Goal: Task Accomplishment & Management: Complete application form

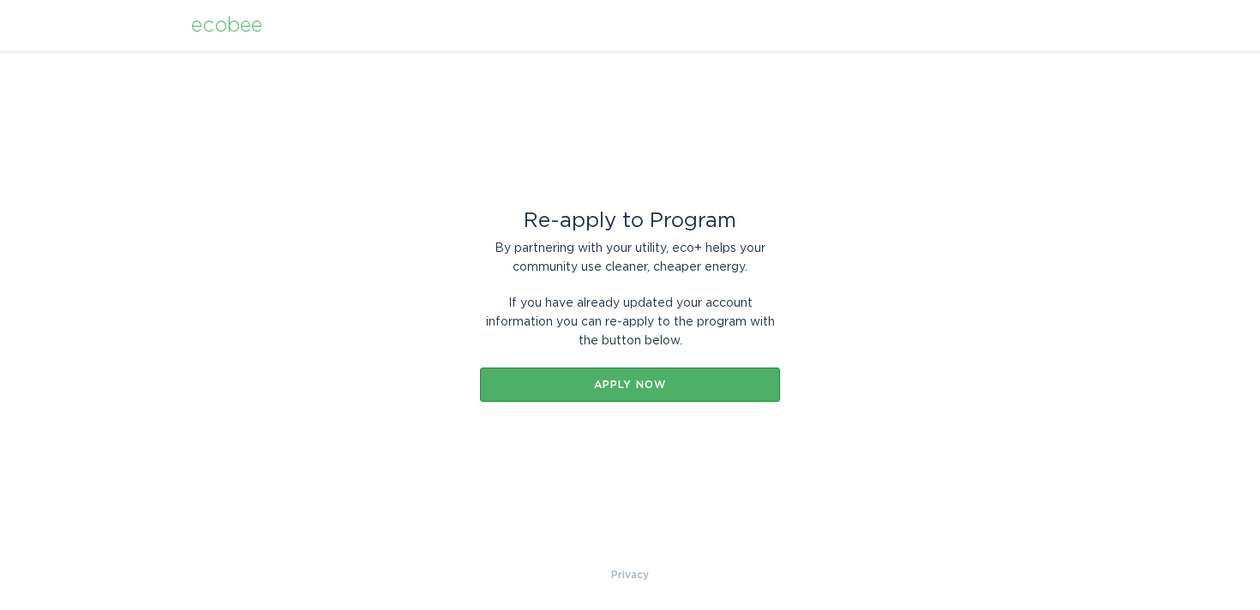
click at [623, 385] on div "Apply now" at bounding box center [629, 385] width 283 height 10
